Goal: Task Accomplishment & Management: Manage account settings

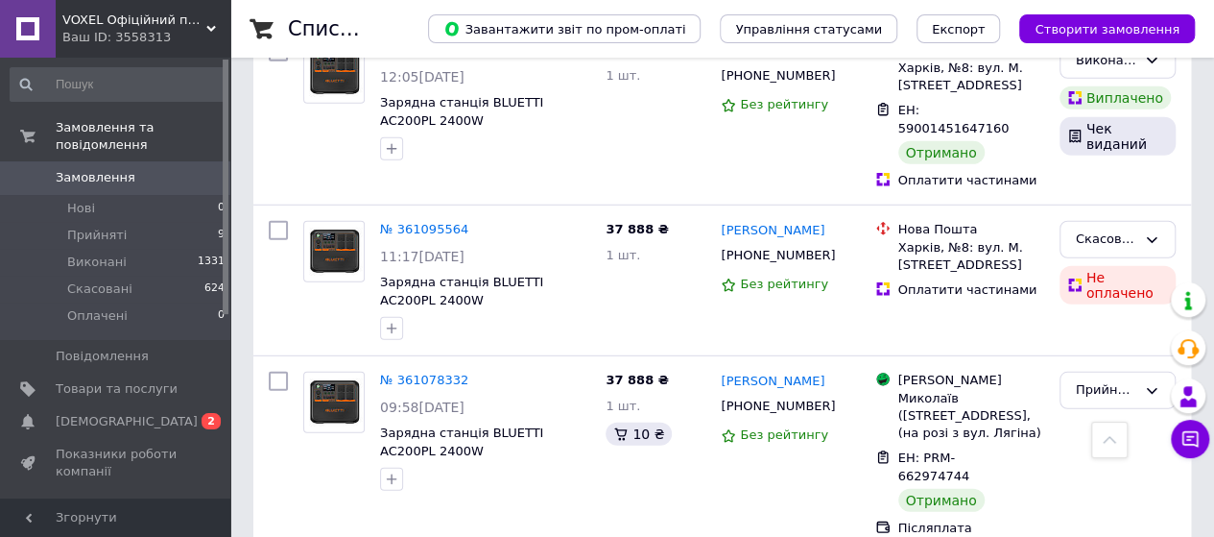
scroll to position [2592, 0]
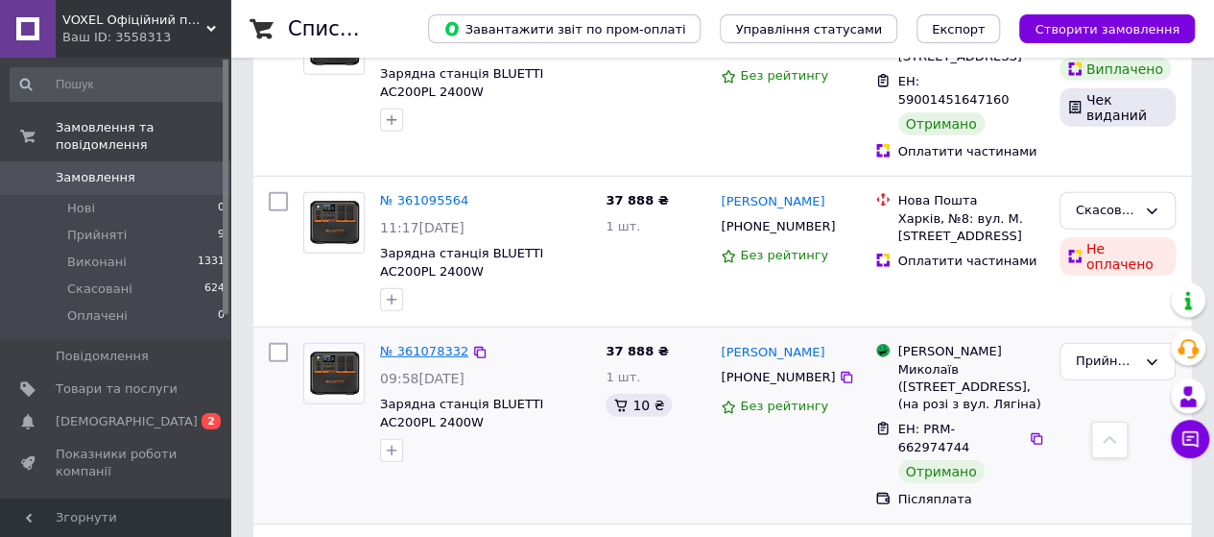
click at [430, 344] on link "№ 361078332" at bounding box center [424, 351] width 88 height 14
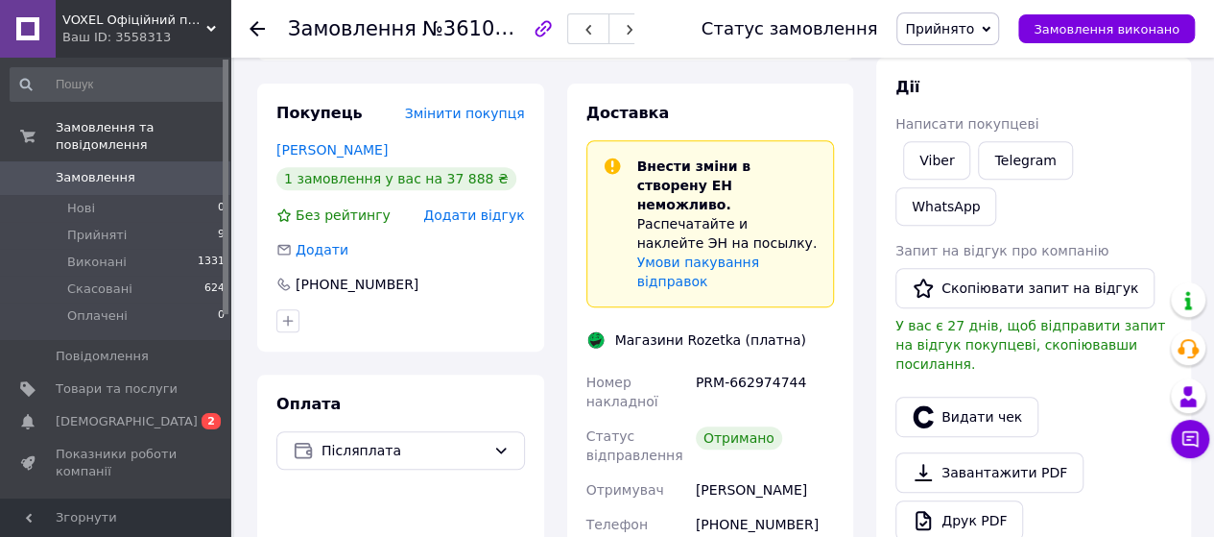
scroll to position [347, 0]
drag, startPoint x: 802, startPoint y: 338, endPoint x: 701, endPoint y: 345, distance: 102.0
click at [701, 364] on div "PRM-662974744" at bounding box center [765, 391] width 146 height 54
click at [799, 364] on div "PRM-662974744" at bounding box center [765, 391] width 146 height 54
click at [807, 377] on div "PRM-662974744" at bounding box center [765, 391] width 146 height 54
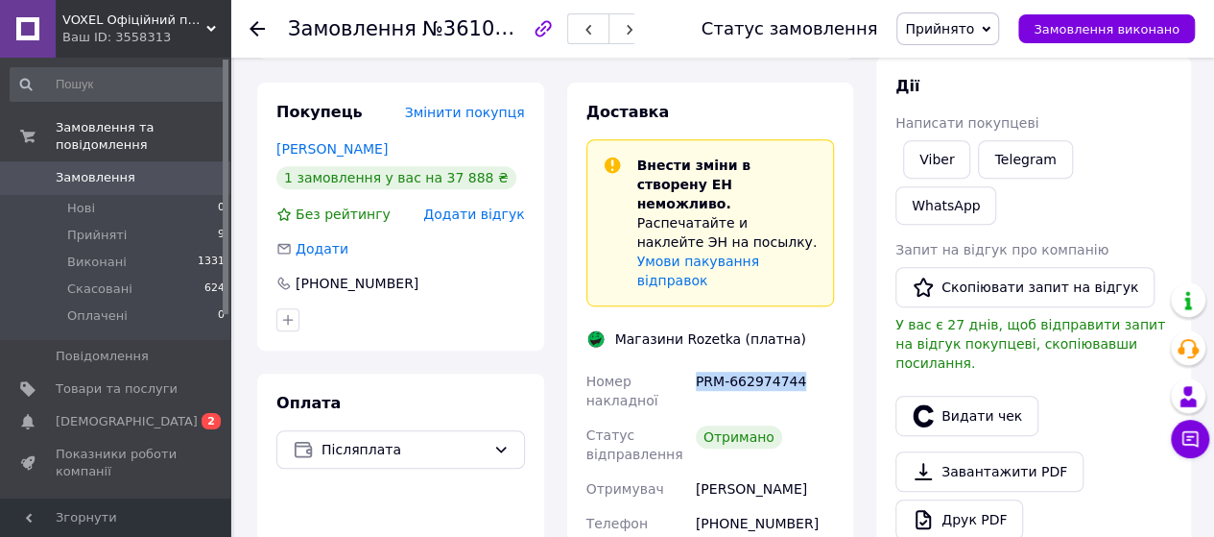
drag, startPoint x: 798, startPoint y: 340, endPoint x: 692, endPoint y: 341, distance: 105.6
click at [692, 364] on div "PRM-662974744" at bounding box center [765, 391] width 146 height 54
copy div "PRM-662974744"
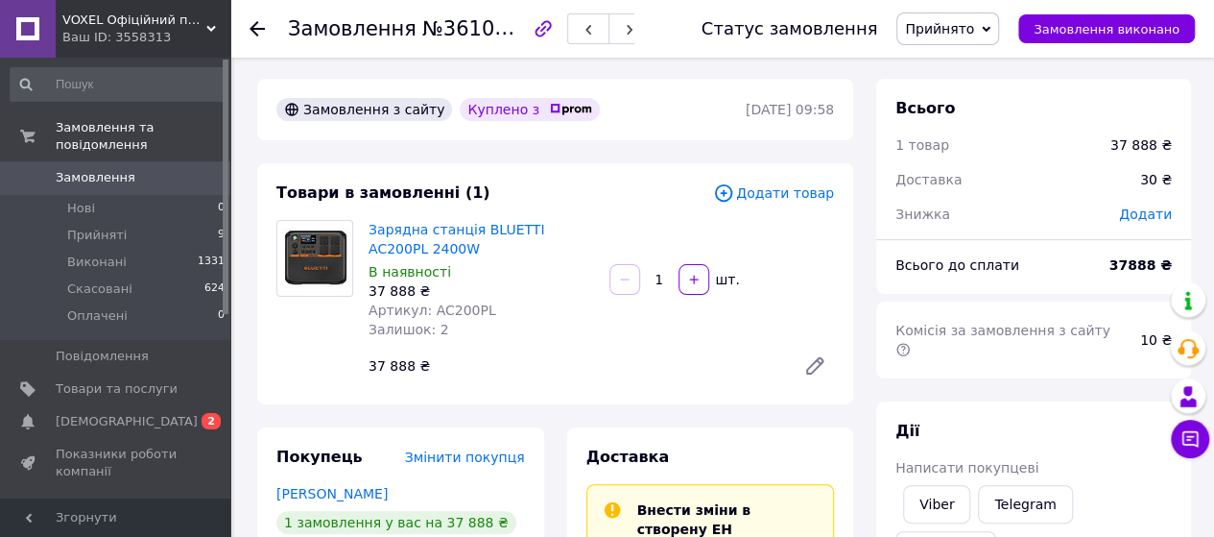
scroll to position [0, 0]
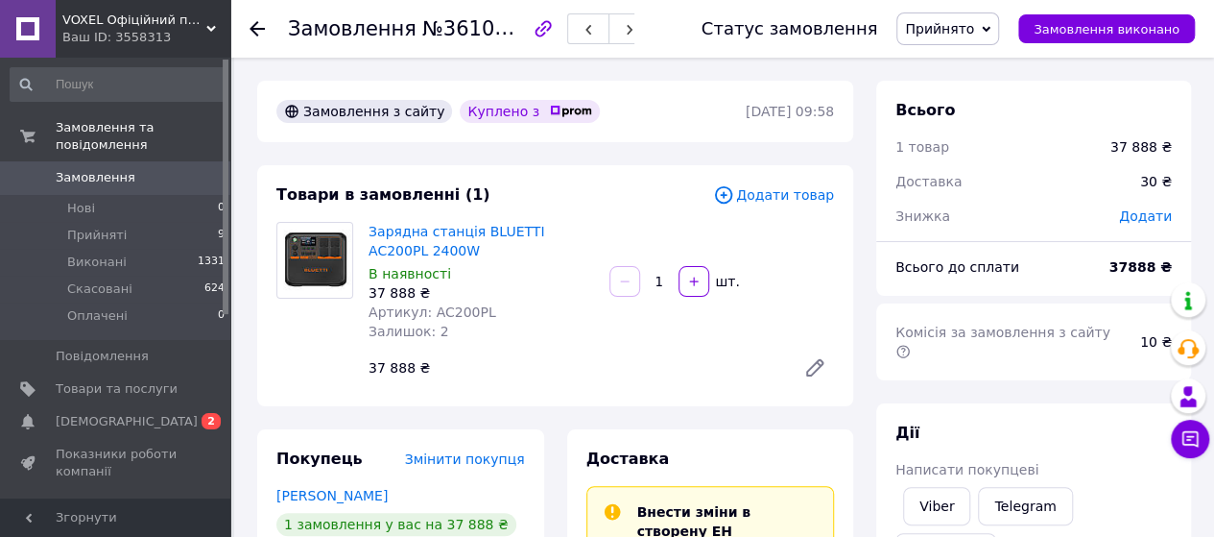
click at [254, 28] on use at bounding box center [257, 28] width 15 height 15
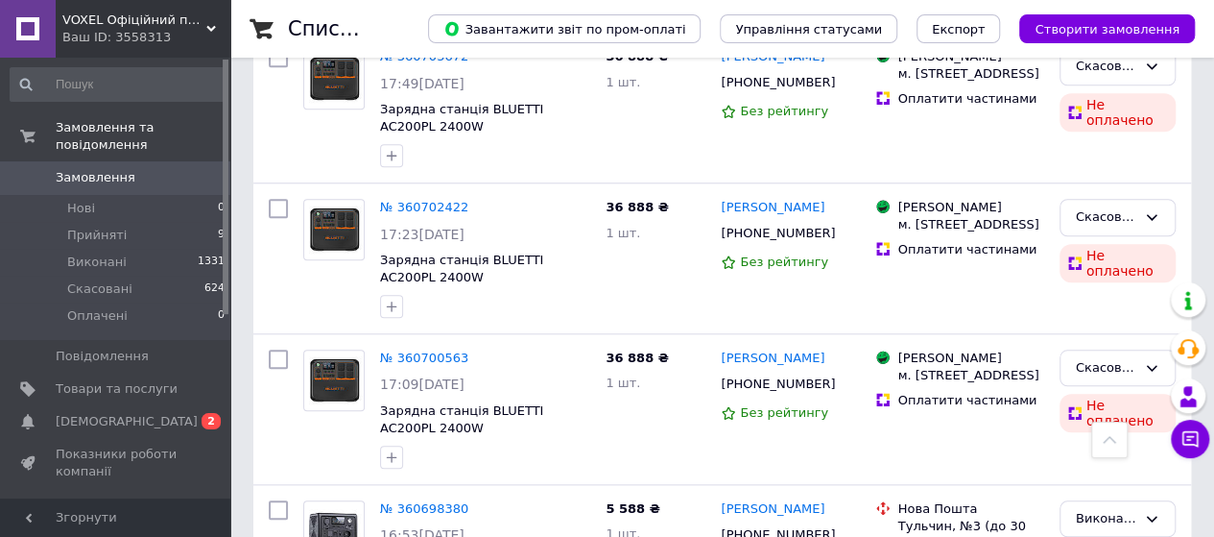
scroll to position [8454, 0]
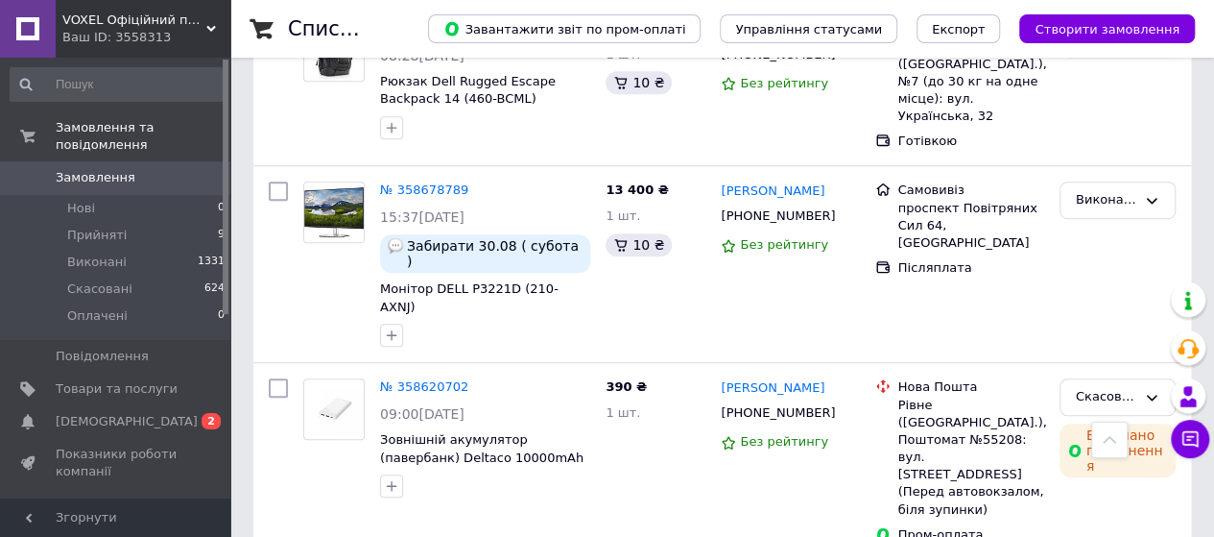
scroll to position [8161, 0]
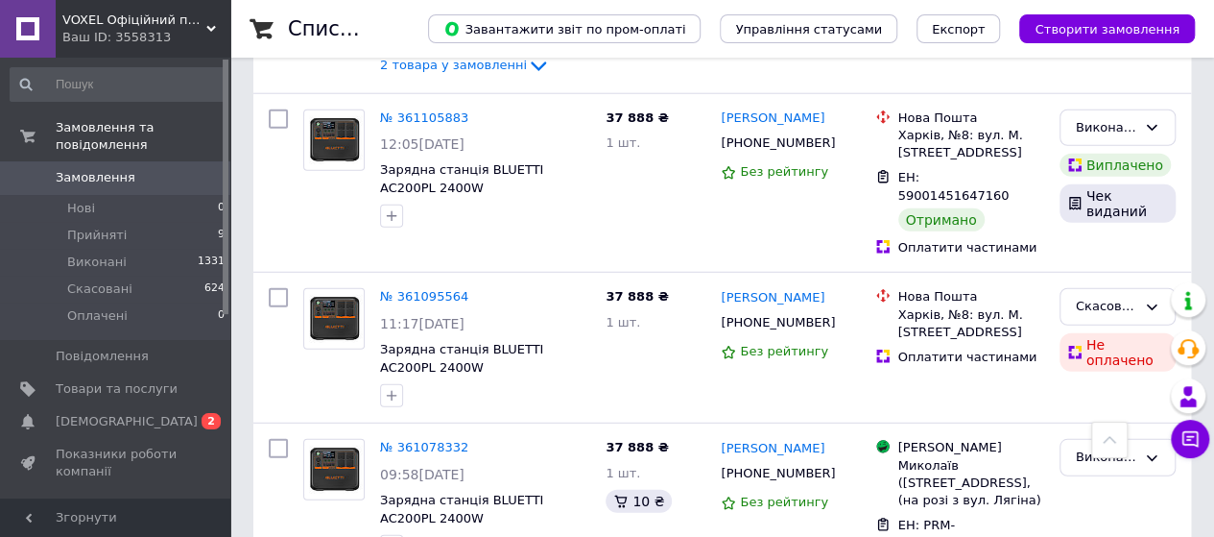
scroll to position [2592, 0]
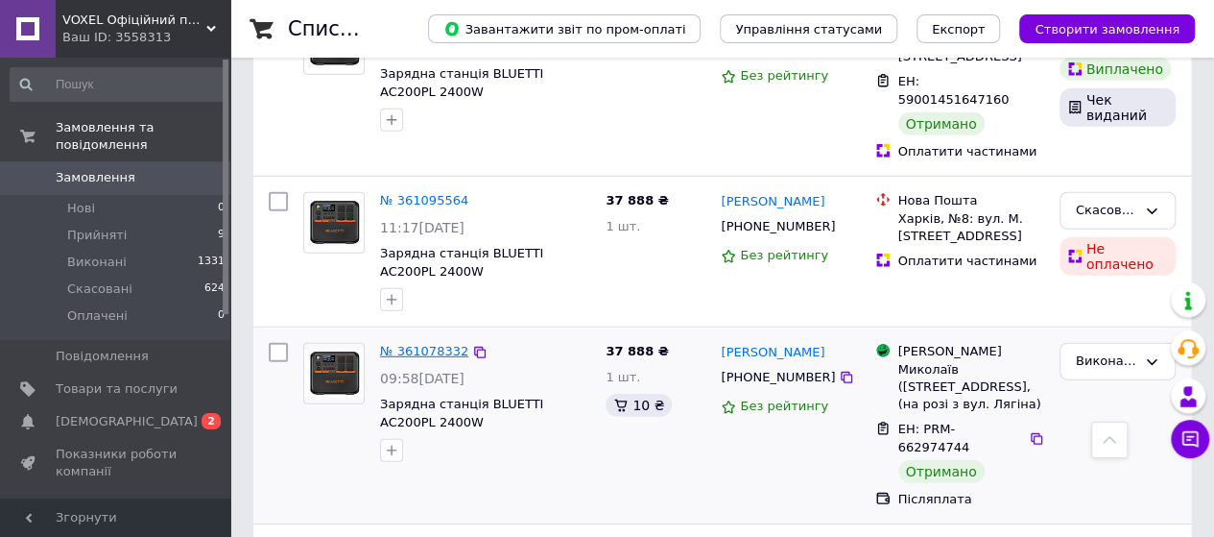
click at [404, 344] on link "№ 361078332" at bounding box center [424, 351] width 88 height 14
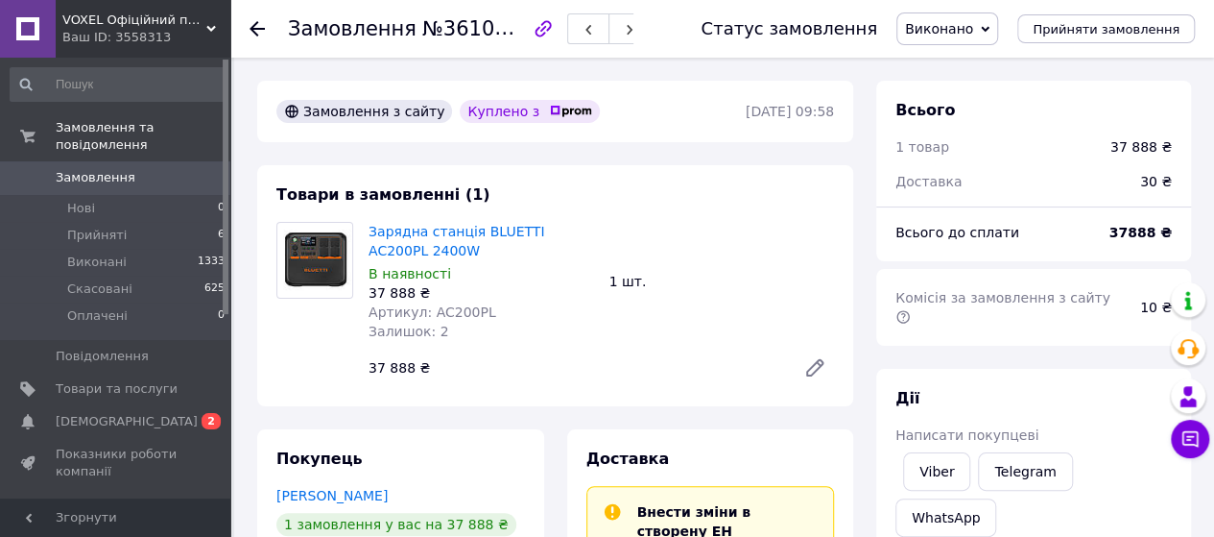
click at [251, 19] on div at bounding box center [257, 28] width 15 height 19
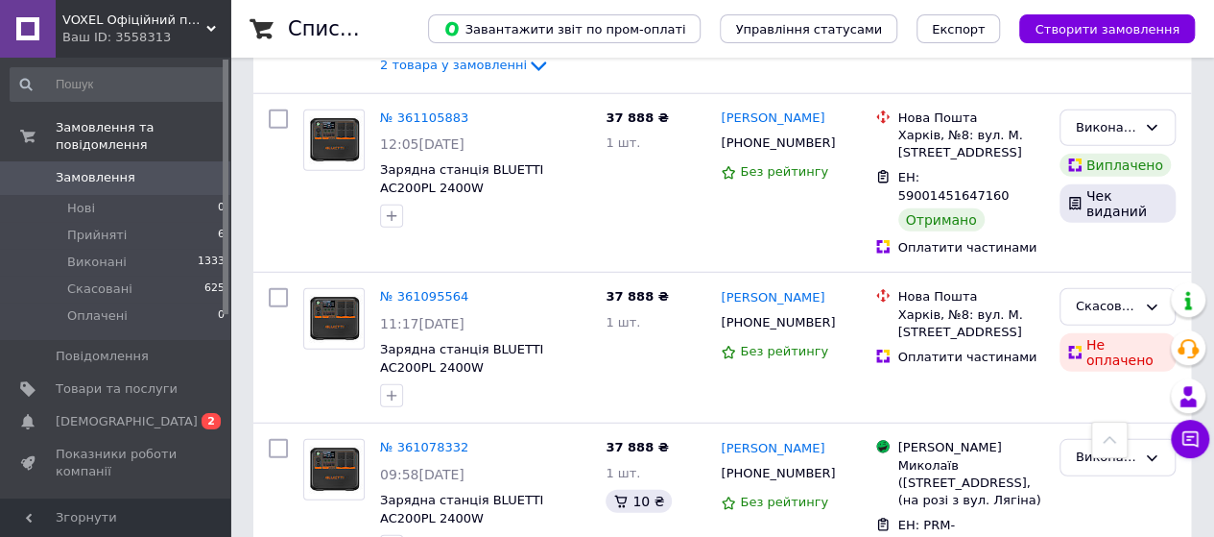
scroll to position [2592, 0]
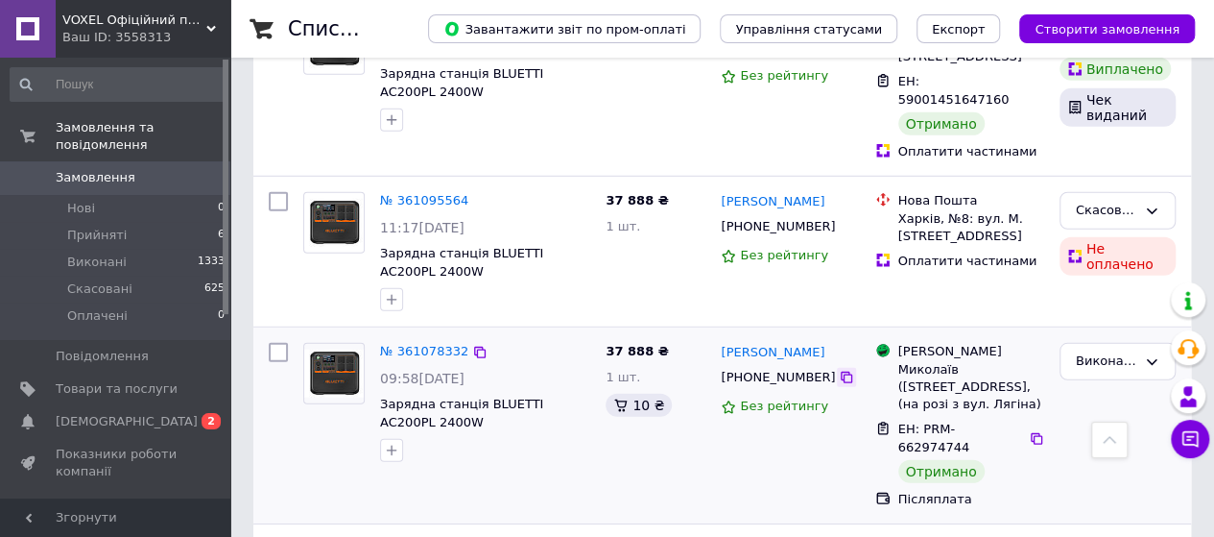
click at [839, 370] on icon at bounding box center [846, 377] width 15 height 15
click at [423, 344] on link "№ 361078332" at bounding box center [424, 351] width 88 height 14
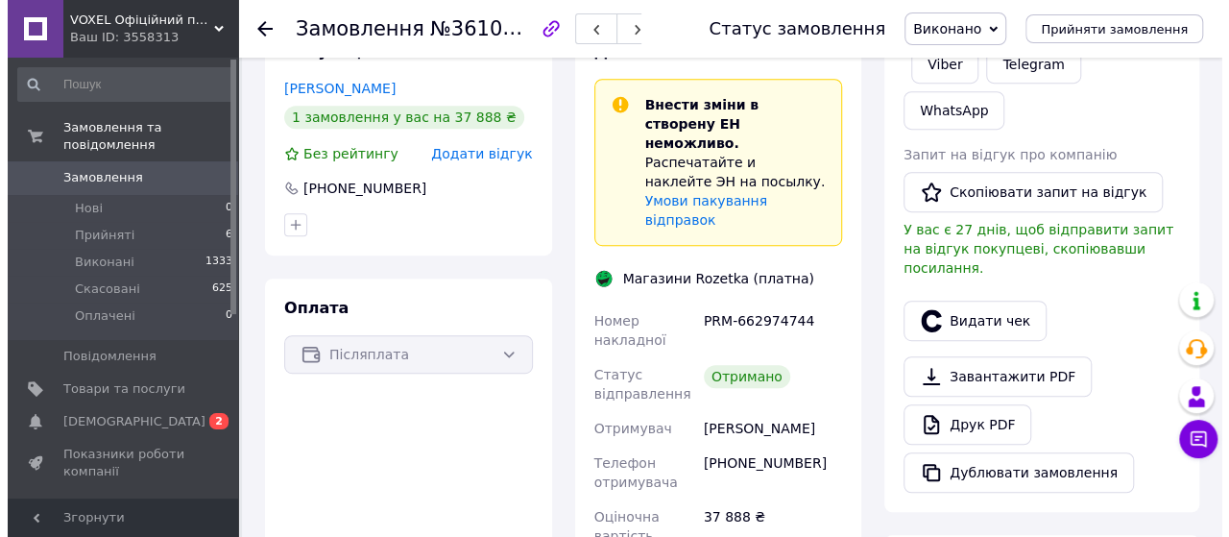
scroll to position [298, 0]
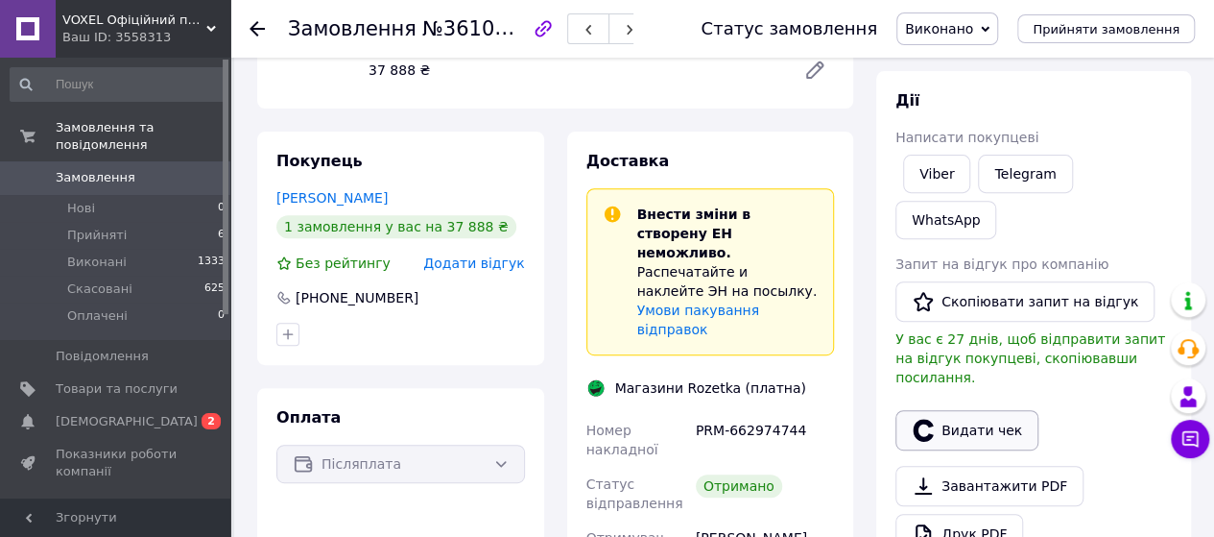
click at [970, 410] on button "Видати чек" at bounding box center [967, 430] width 143 height 40
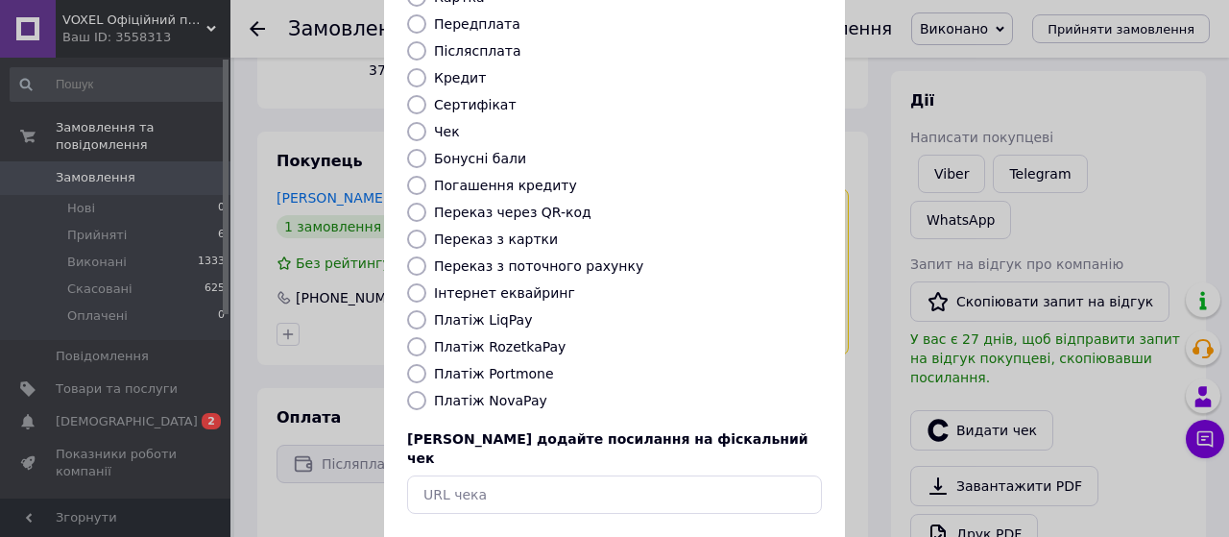
scroll to position [286, 0]
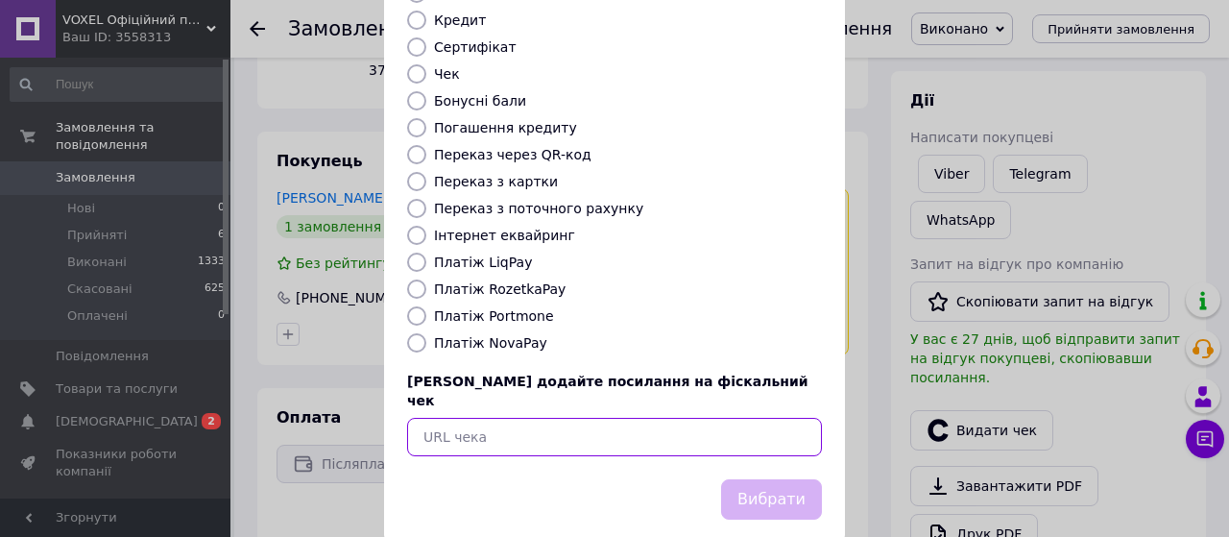
click at [426, 418] on input "text" at bounding box center [614, 437] width 415 height 38
paste input "[URL][DOMAIN_NAME]"
type input "[URL][DOMAIN_NAME]"
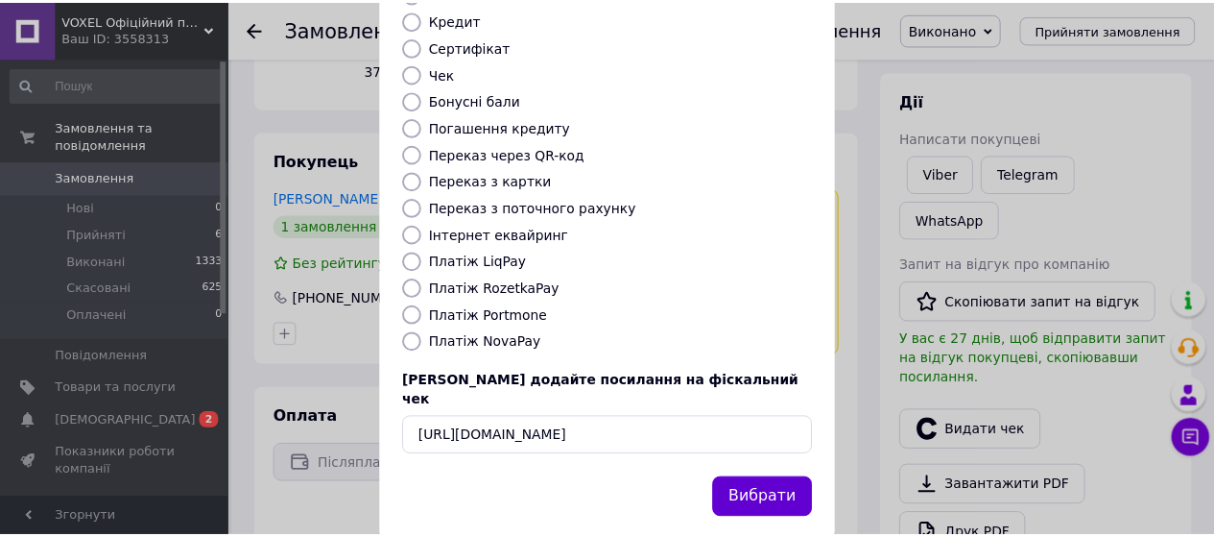
scroll to position [0, 0]
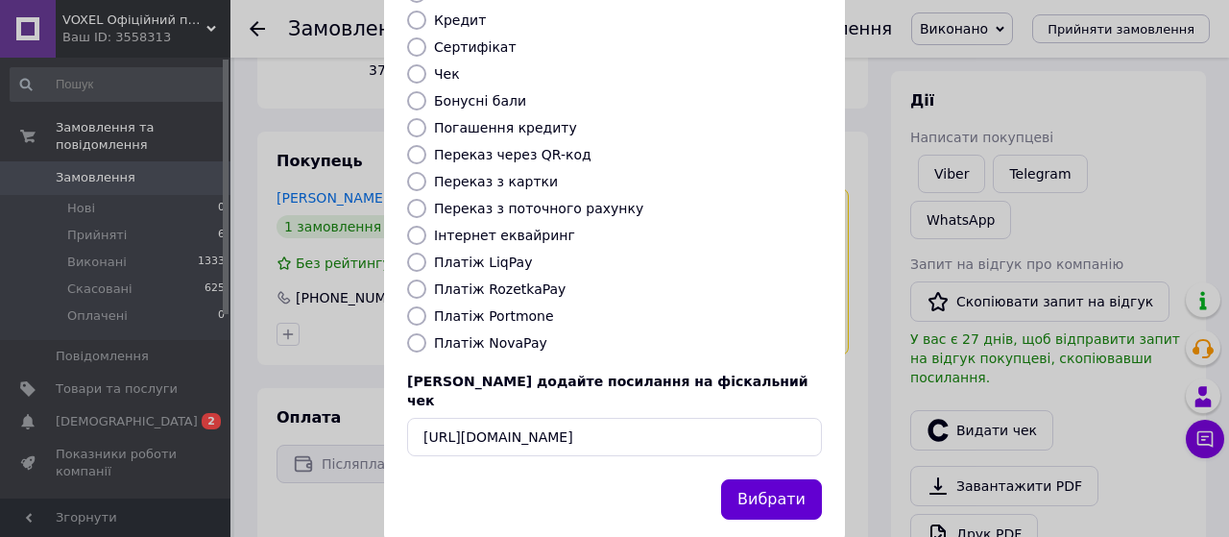
click at [784, 479] on button "Вибрати" at bounding box center [771, 499] width 101 height 41
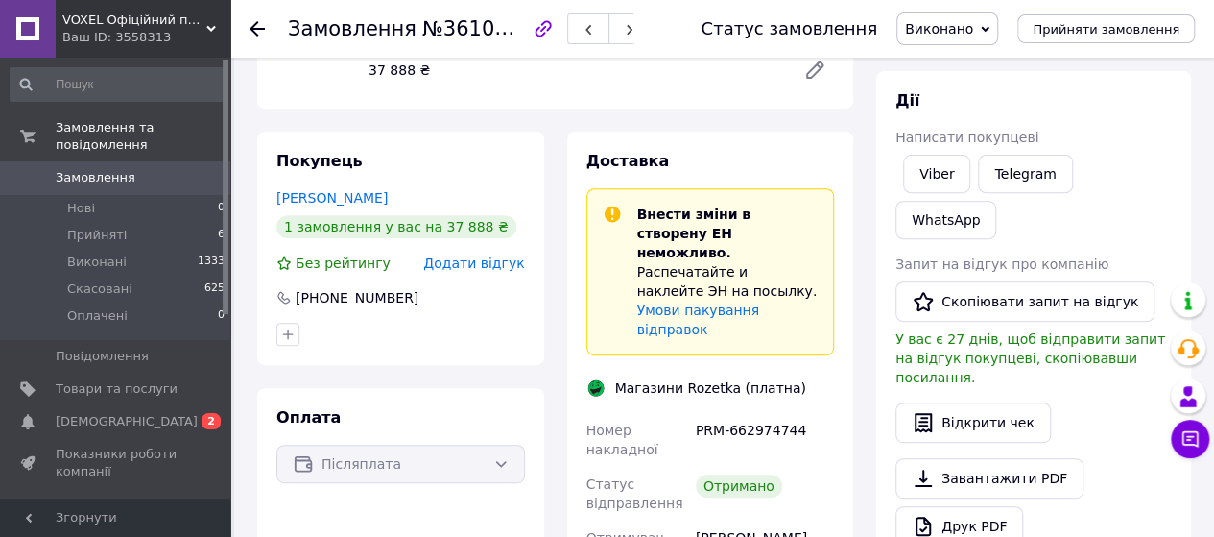
click at [246, 23] on div "Замовлення №361078332 Статус замовлення Виконано Прийнято Скасовано Оплачено Пр…" at bounding box center [722, 29] width 984 height 58
click at [262, 31] on icon at bounding box center [257, 28] width 15 height 15
